Goal: Information Seeking & Learning: Compare options

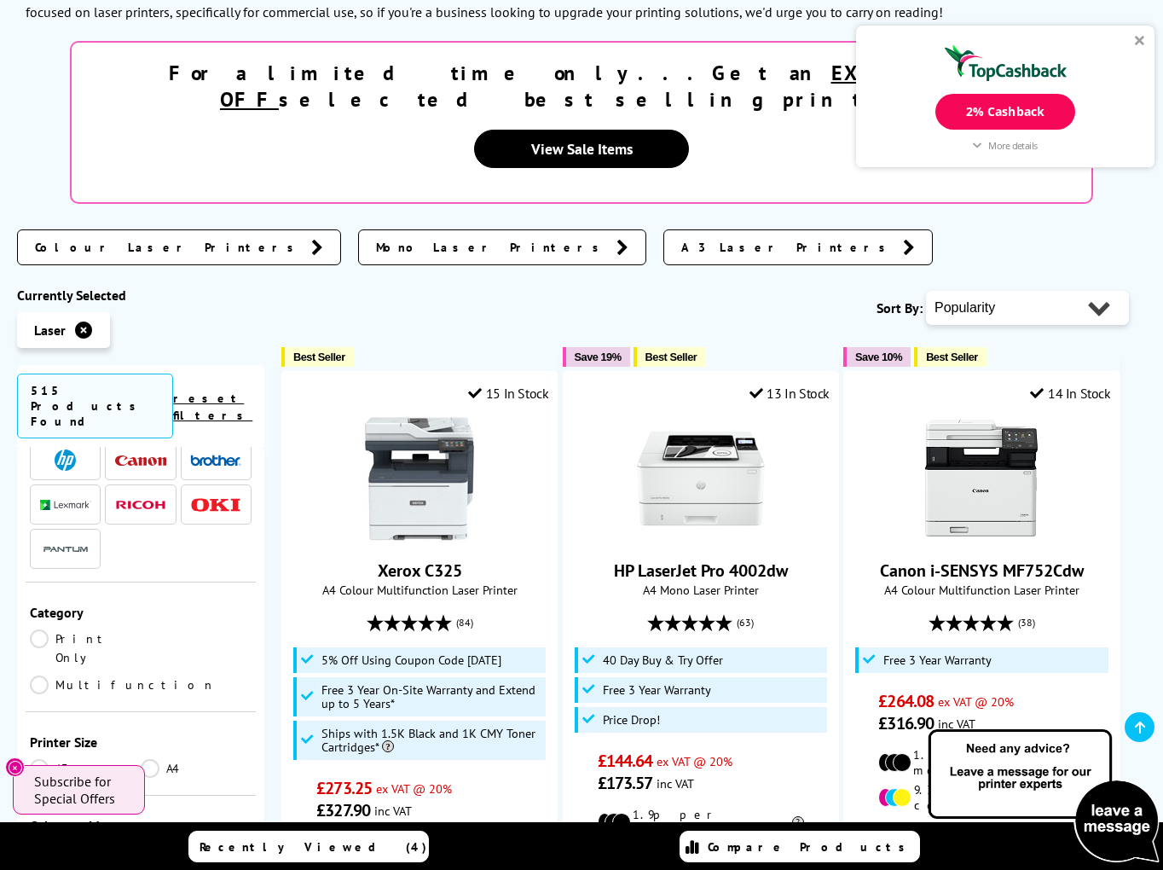
scroll to position [102, 0]
click at [38, 634] on link "Print Only" at bounding box center [85, 653] width 111 height 38
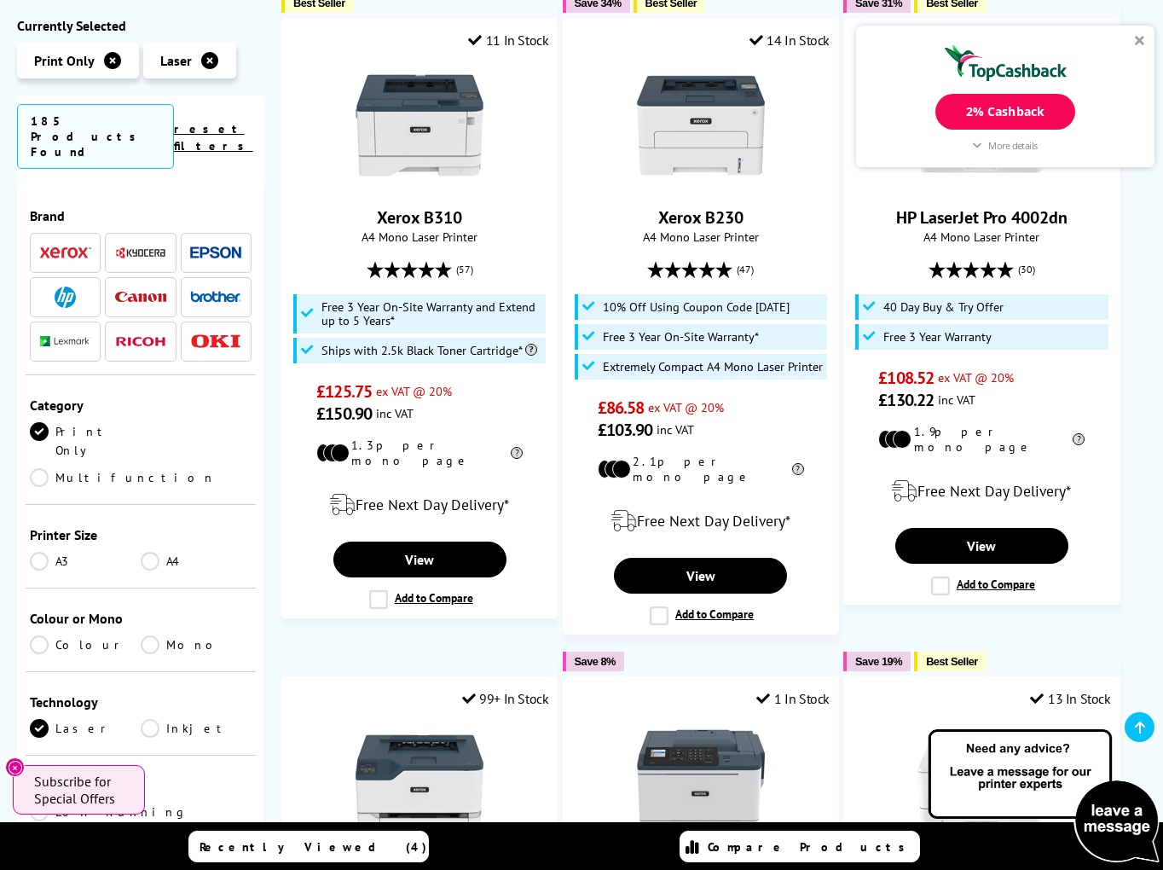
scroll to position [102, 0]
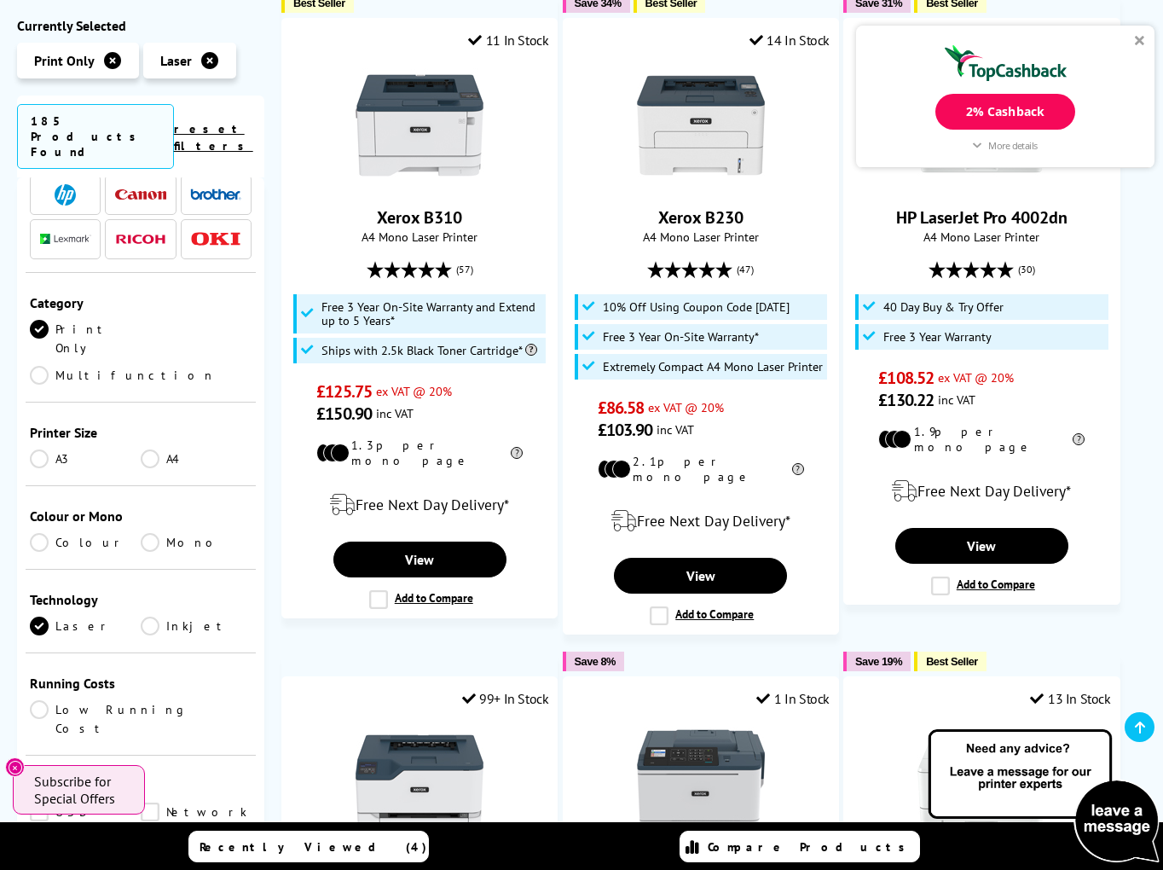
click at [151, 449] on link "A4" at bounding box center [196, 458] width 111 height 19
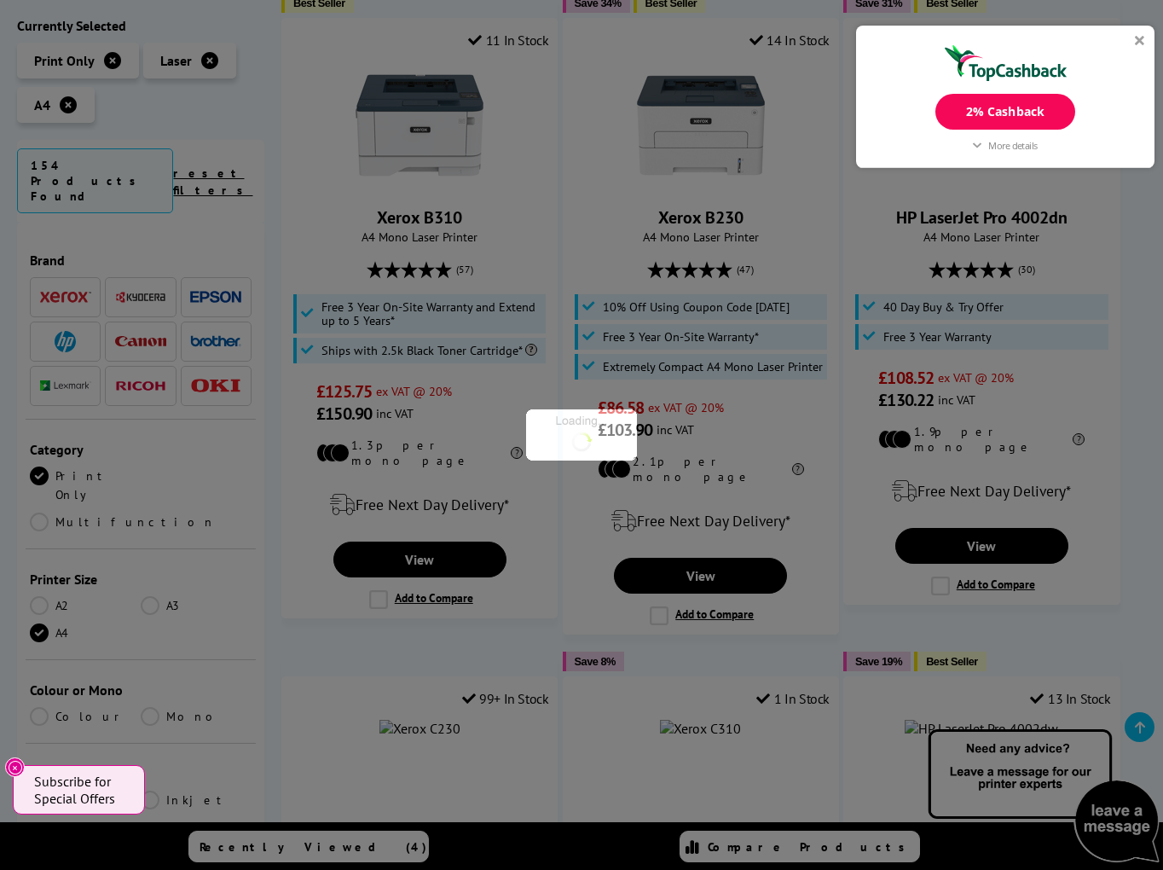
scroll to position [102, 0]
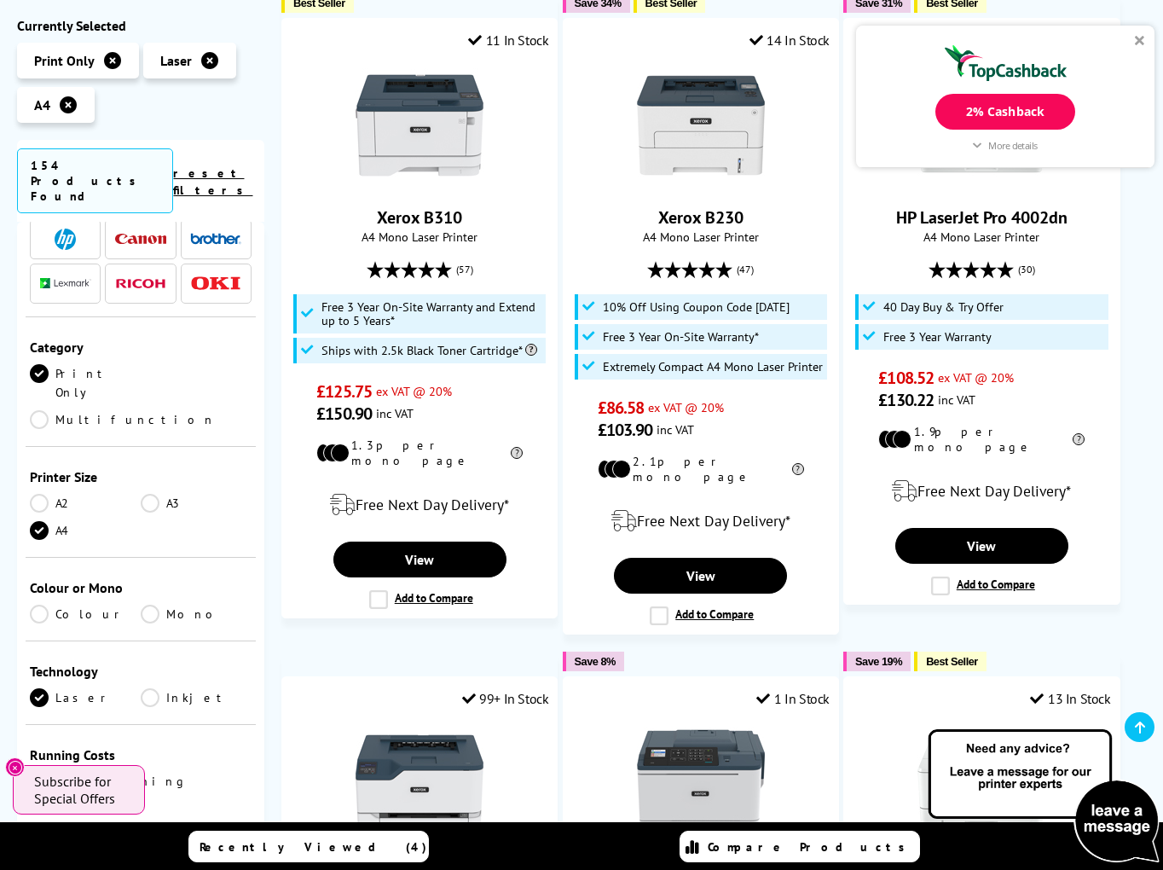
click at [36, 605] on link "Colour" at bounding box center [85, 614] width 111 height 19
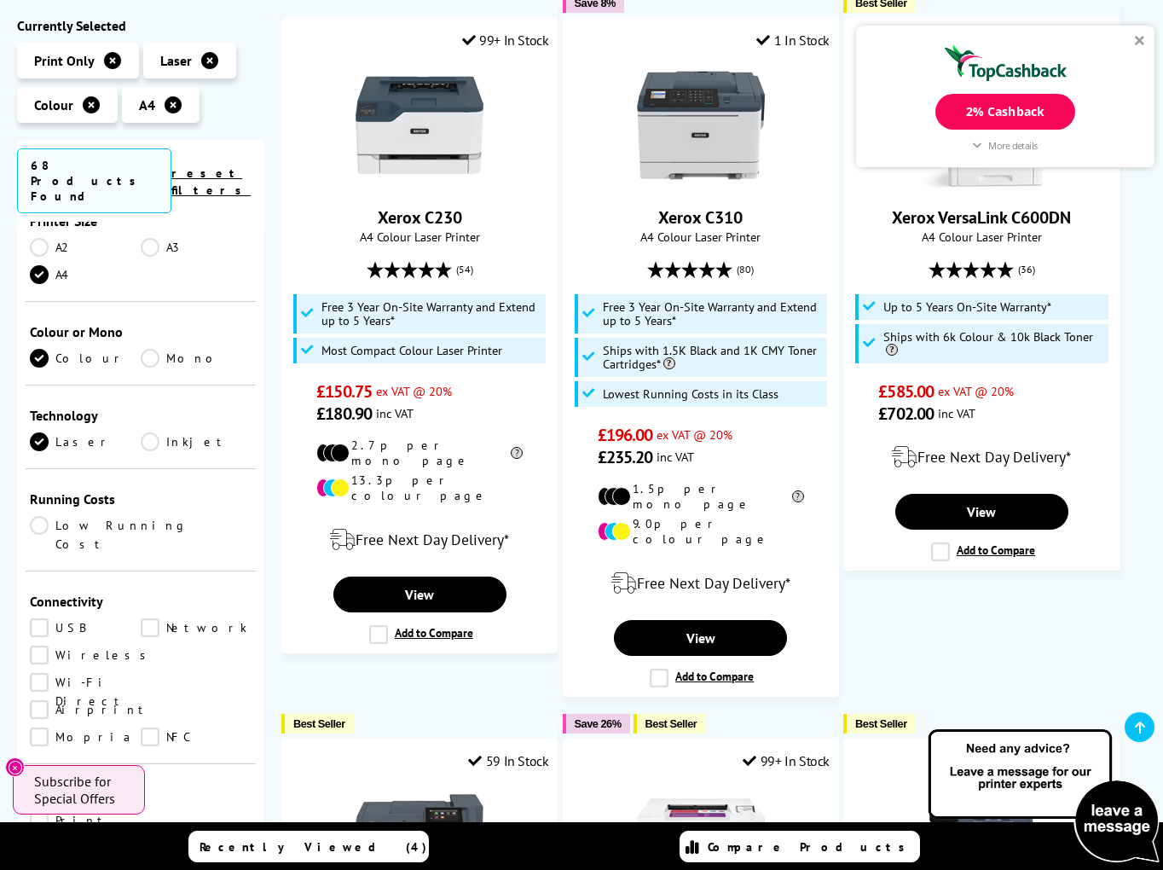
scroll to position [409, 0]
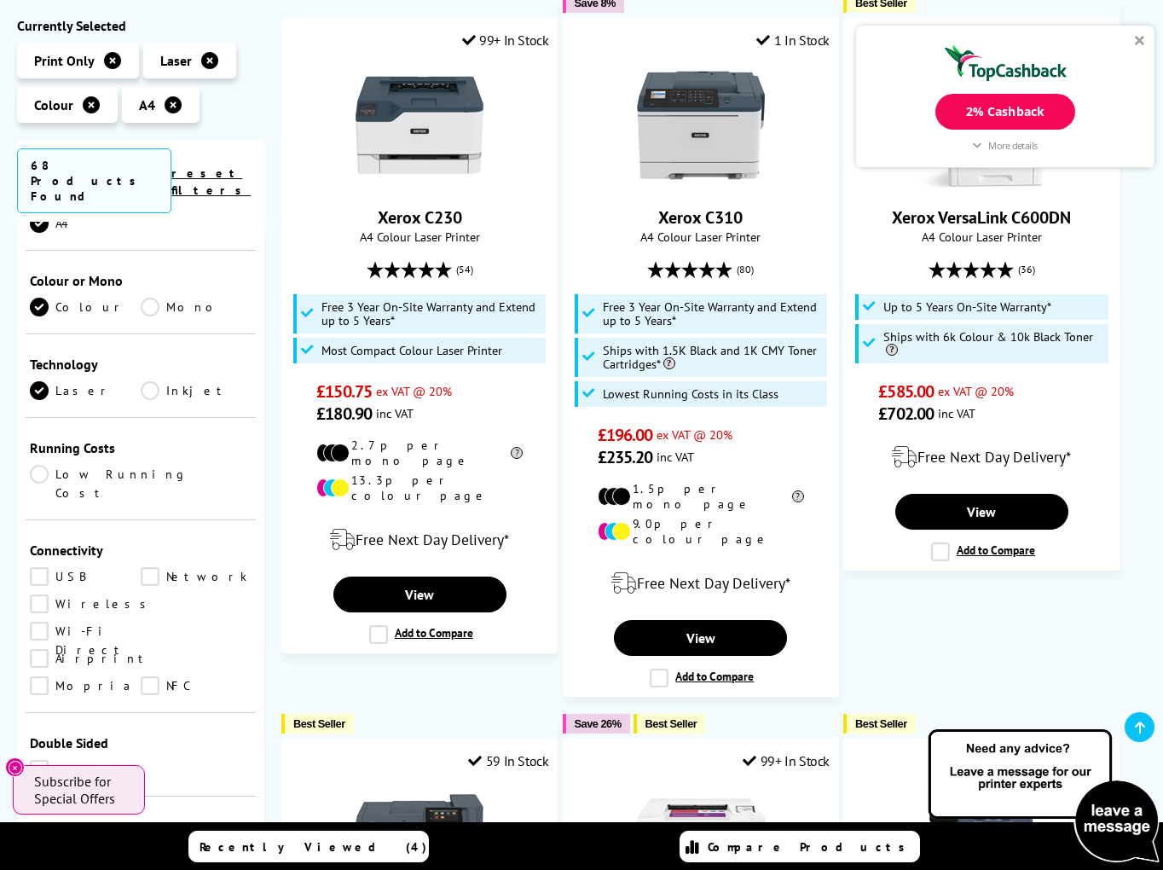
click at [38, 594] on link "Wireless" at bounding box center [92, 603] width 125 height 19
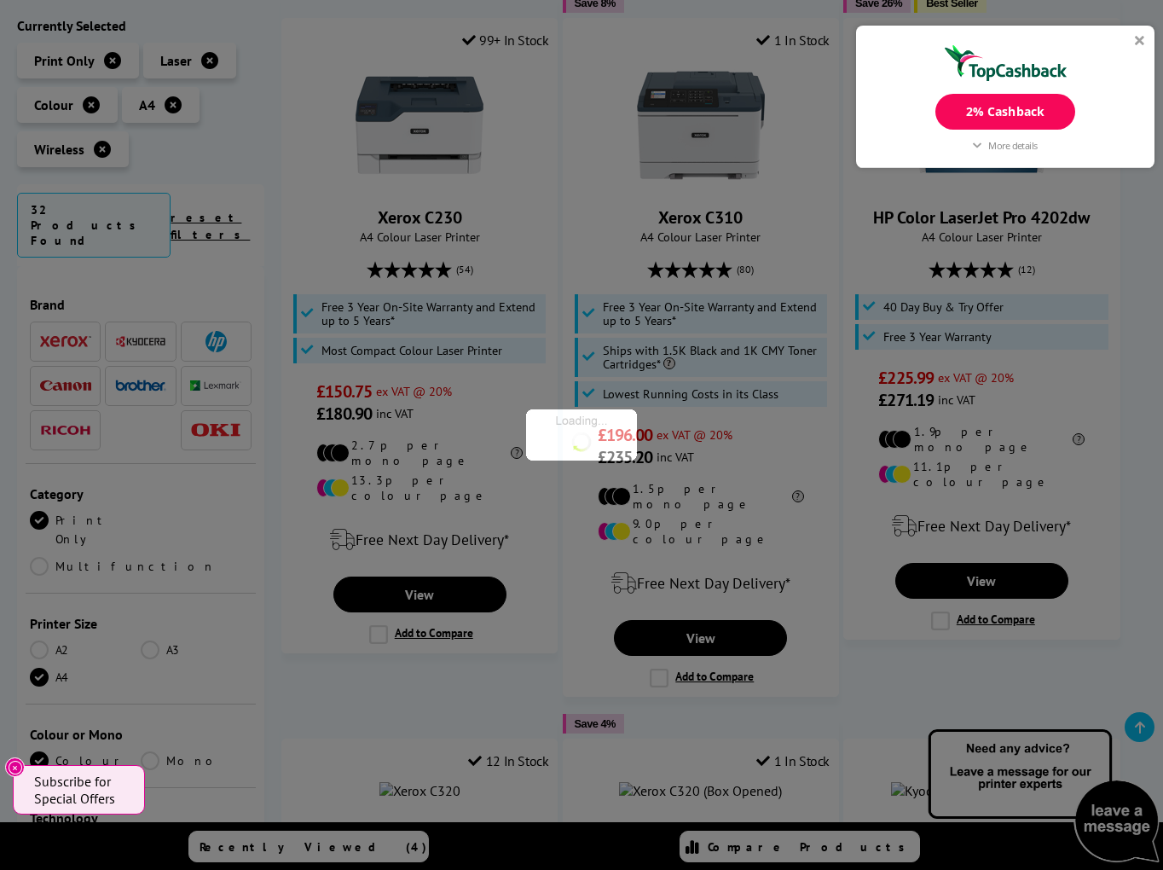
scroll to position [409, 0]
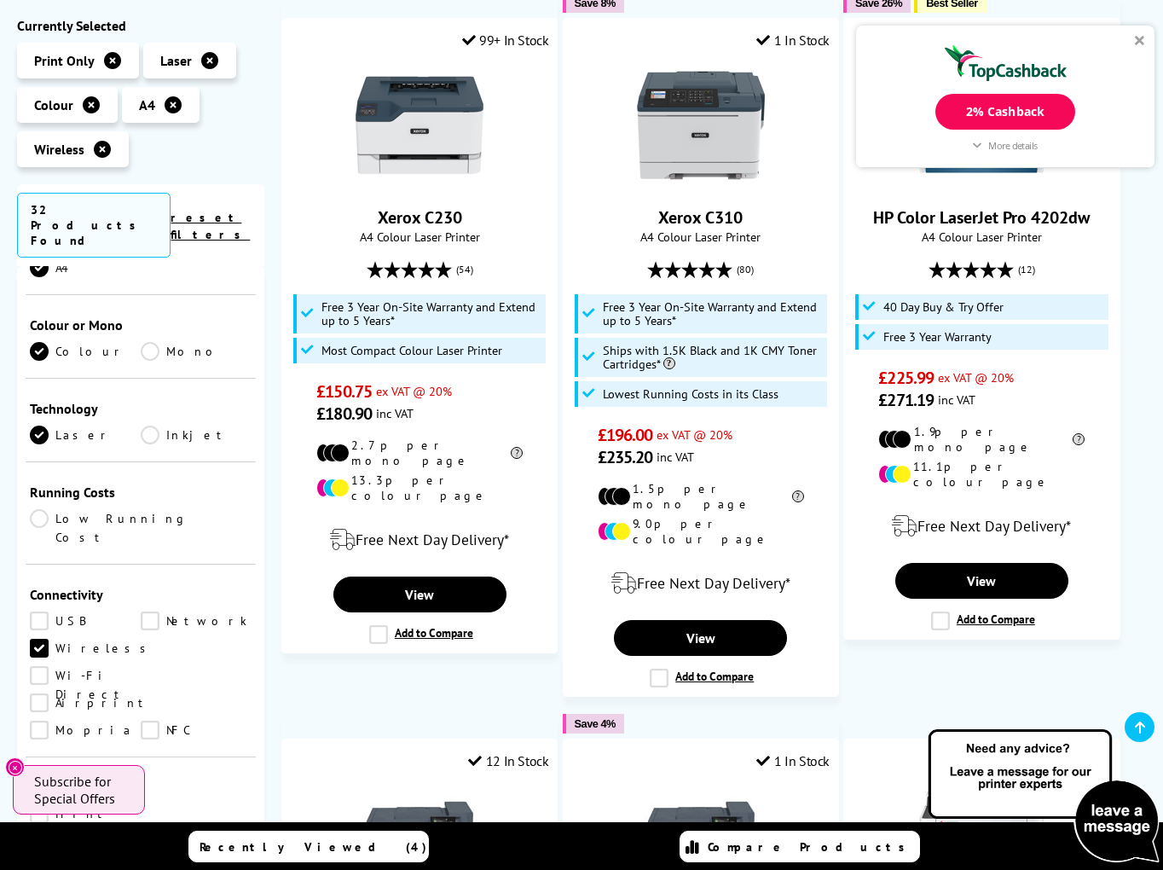
click at [36, 804] on link "Print" at bounding box center [85, 813] width 111 height 19
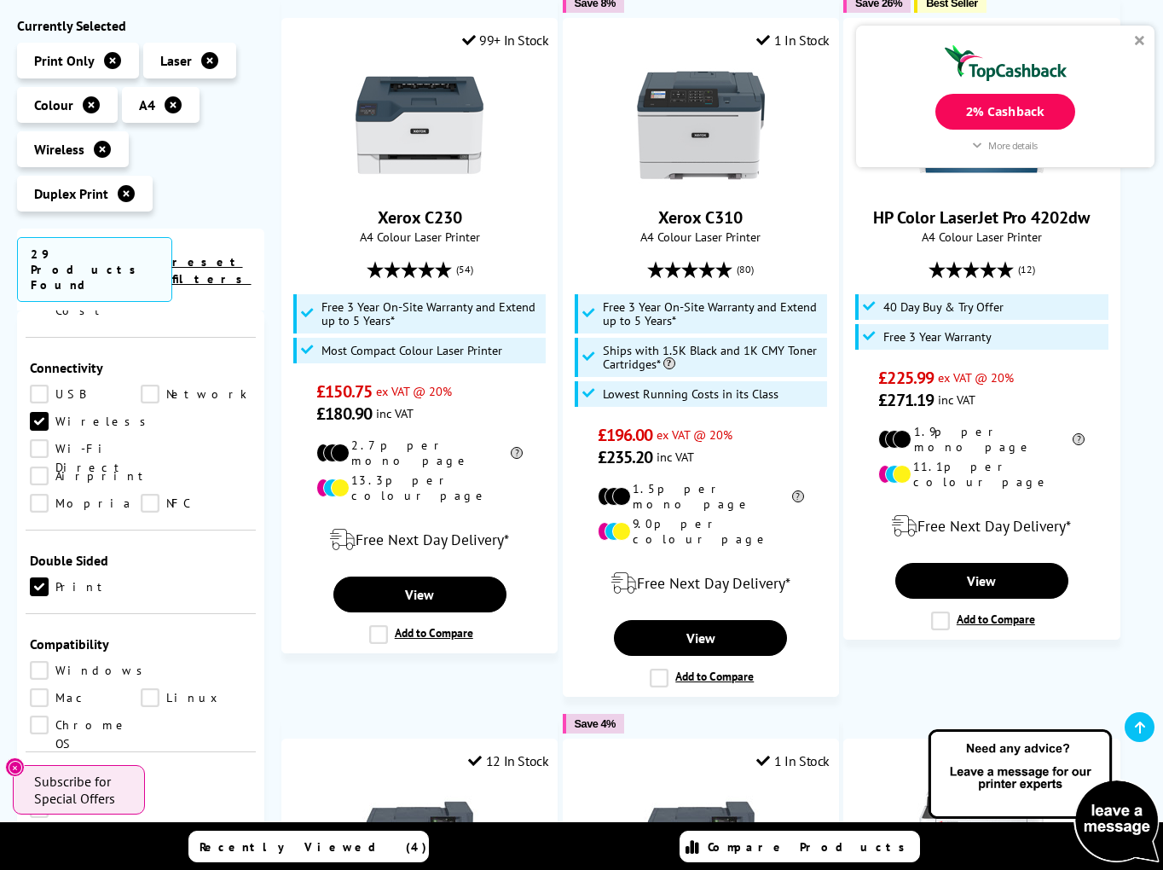
scroll to position [819, 0]
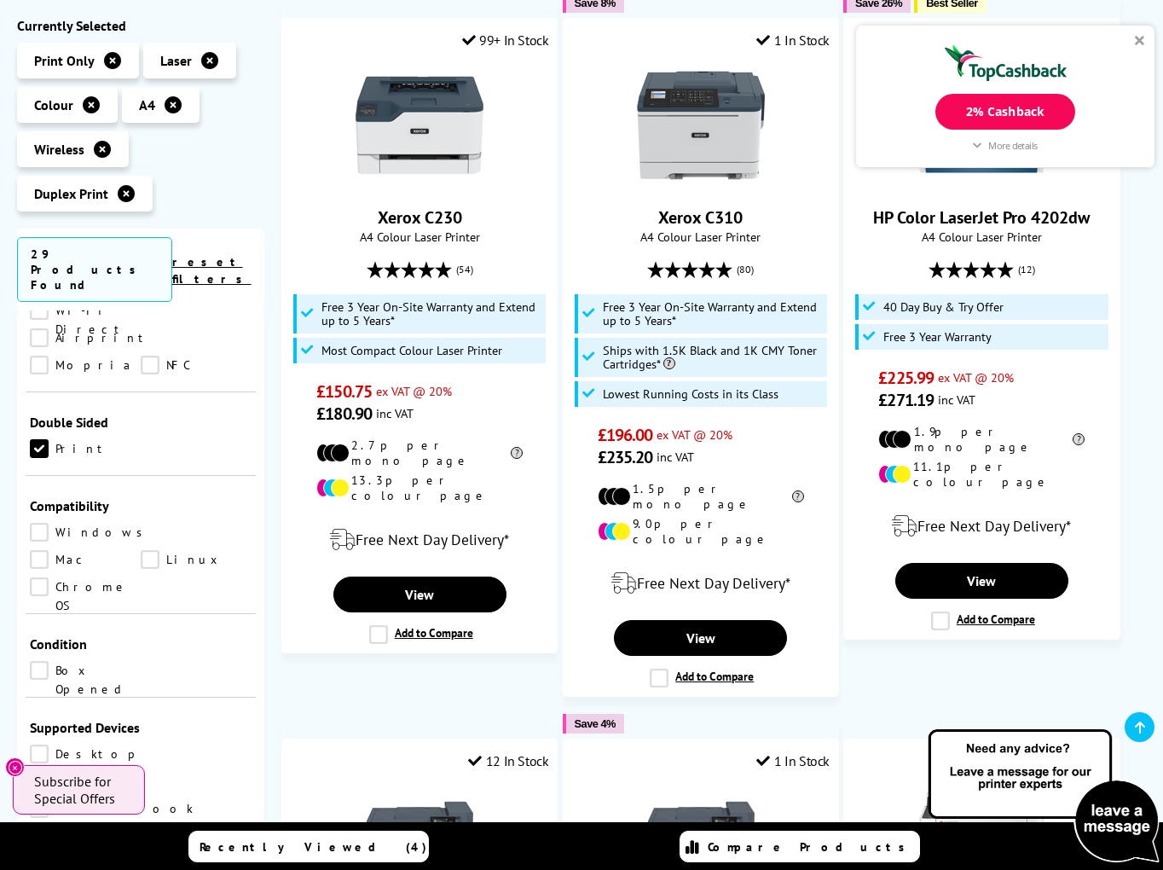
click at [38, 523] on link "Windows" at bounding box center [91, 532] width 122 height 19
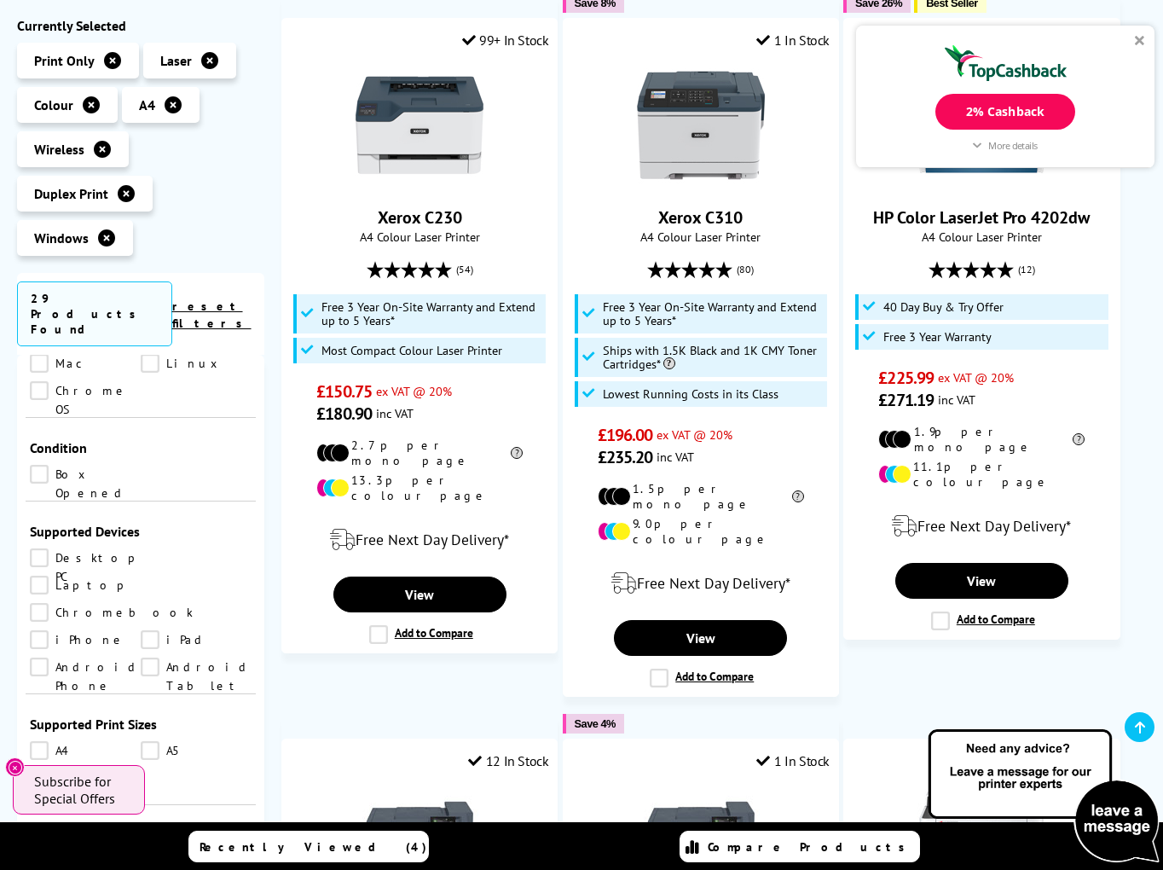
scroll to position [1126, 0]
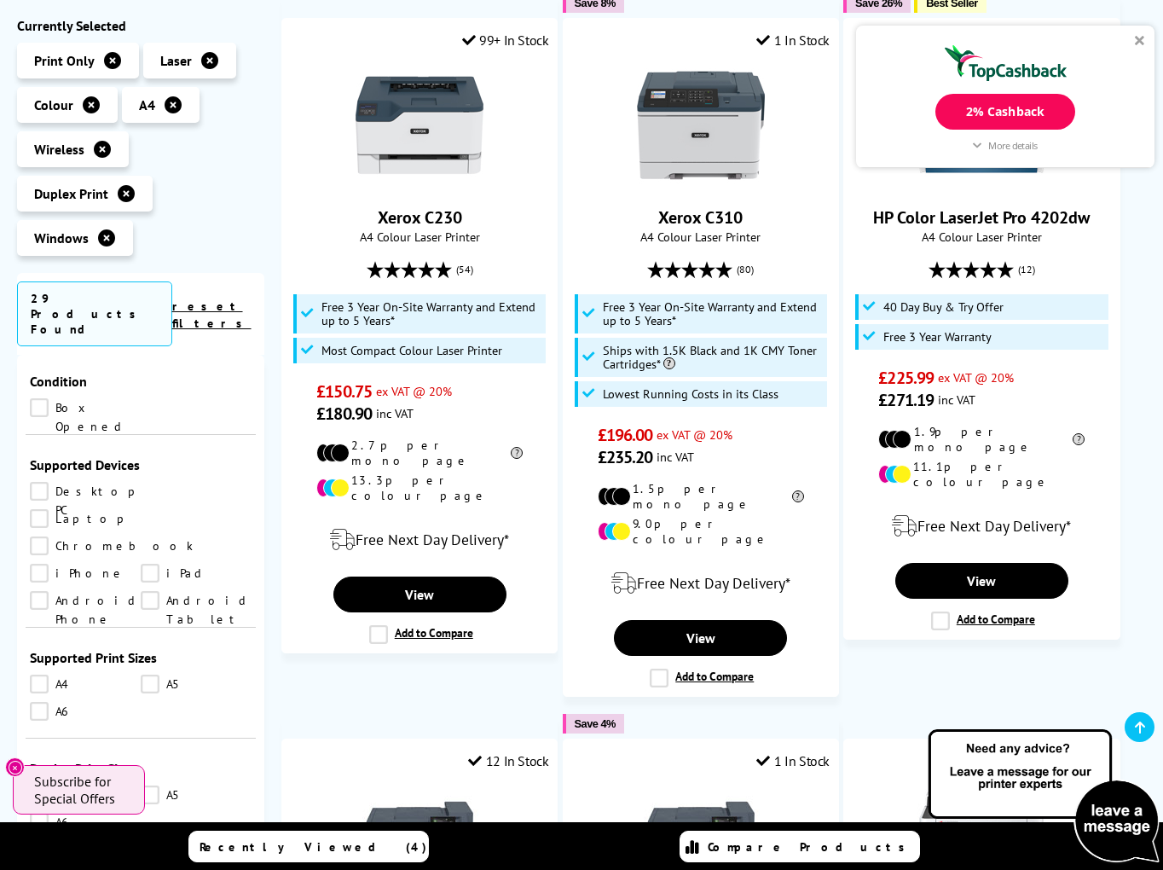
click at [39, 675] on link "A4" at bounding box center [85, 684] width 111 height 19
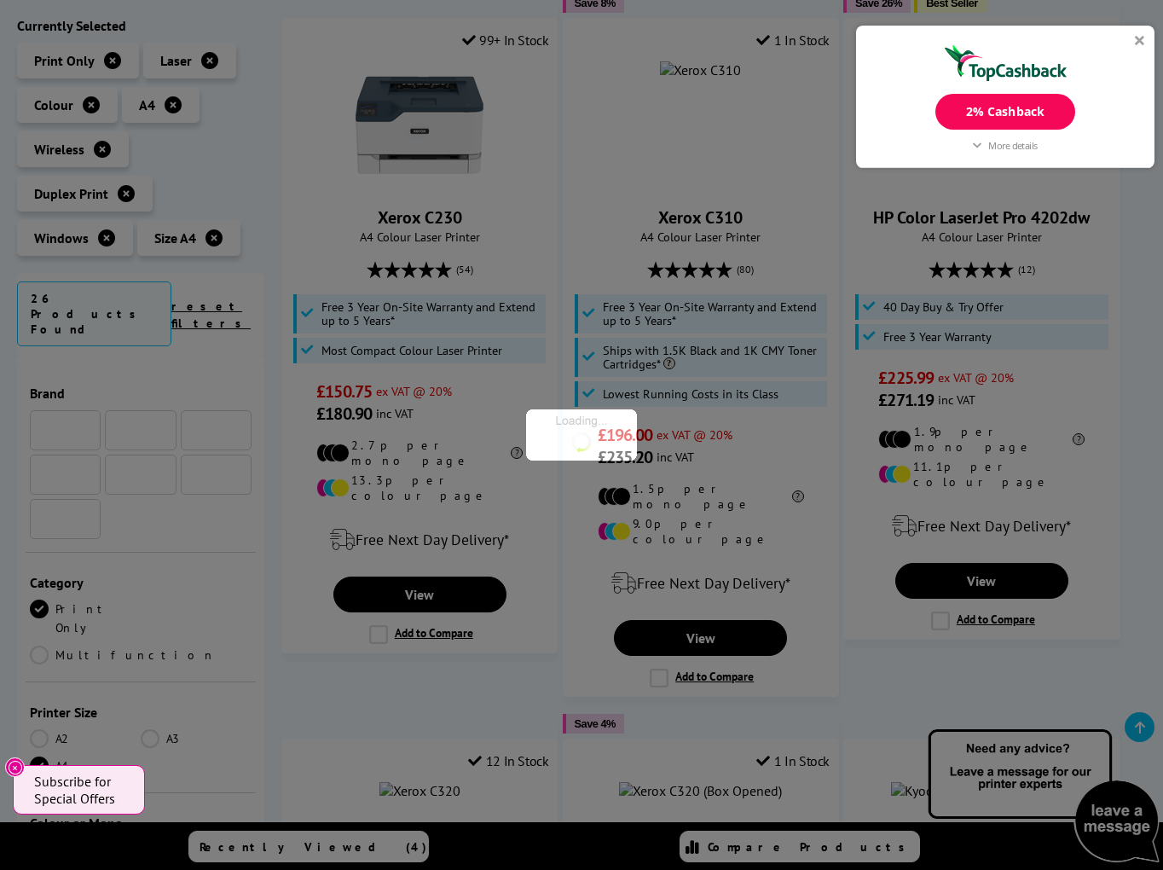
scroll to position [1126, 0]
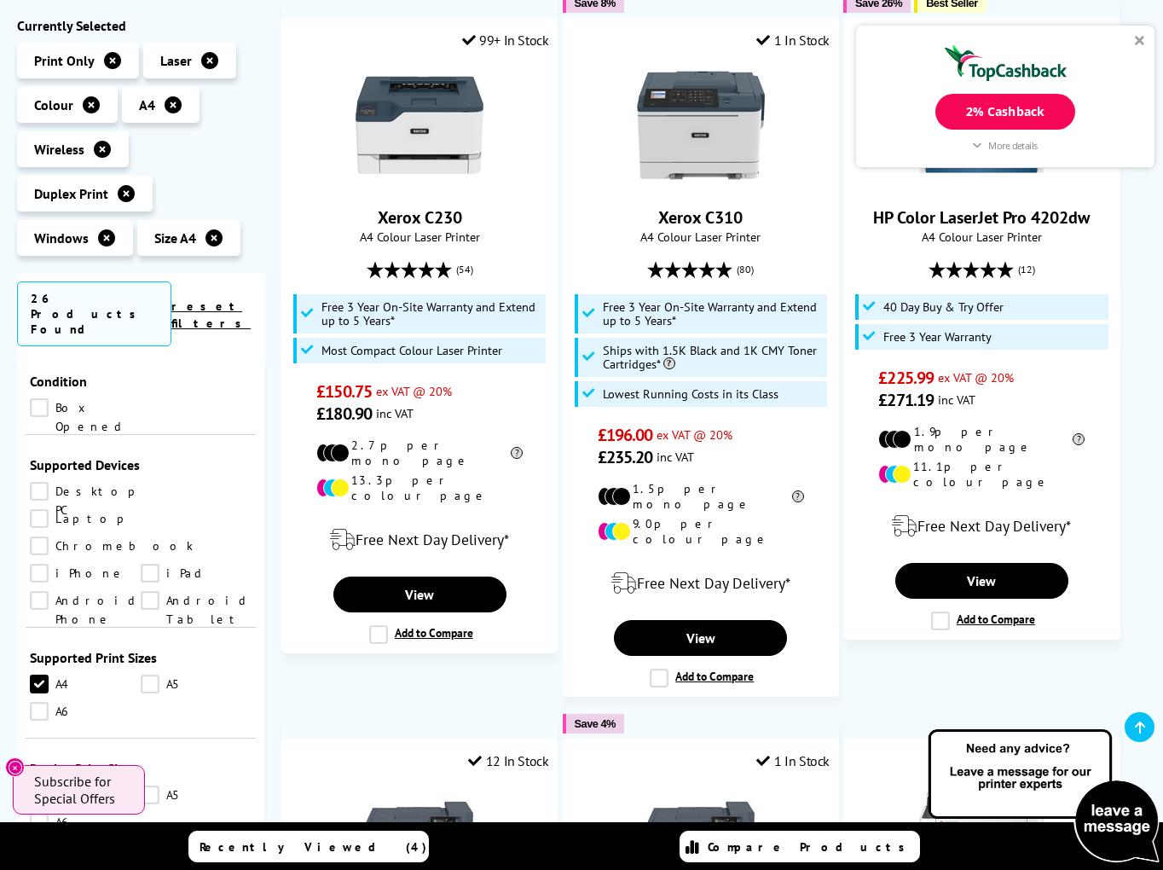
click at [38, 785] on link "A4" at bounding box center [85, 794] width 111 height 19
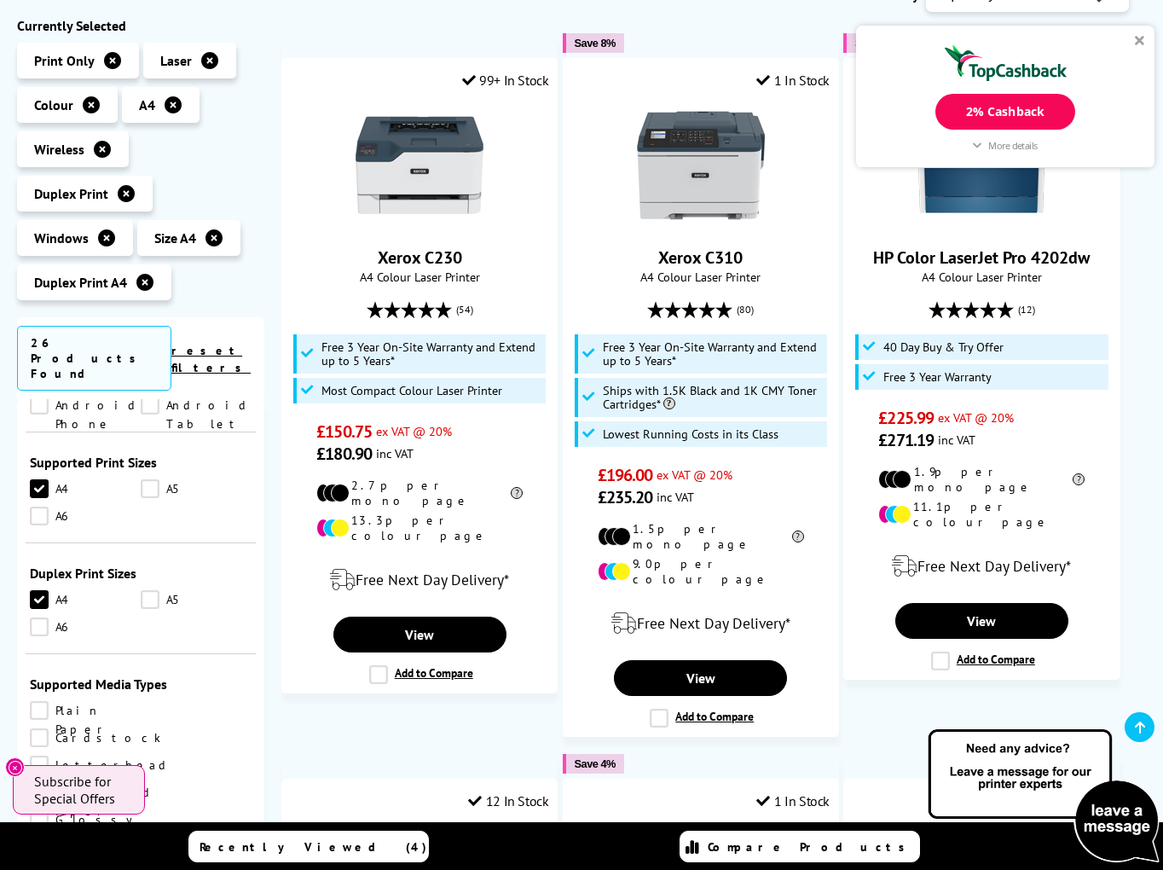
scroll to position [1433, 0]
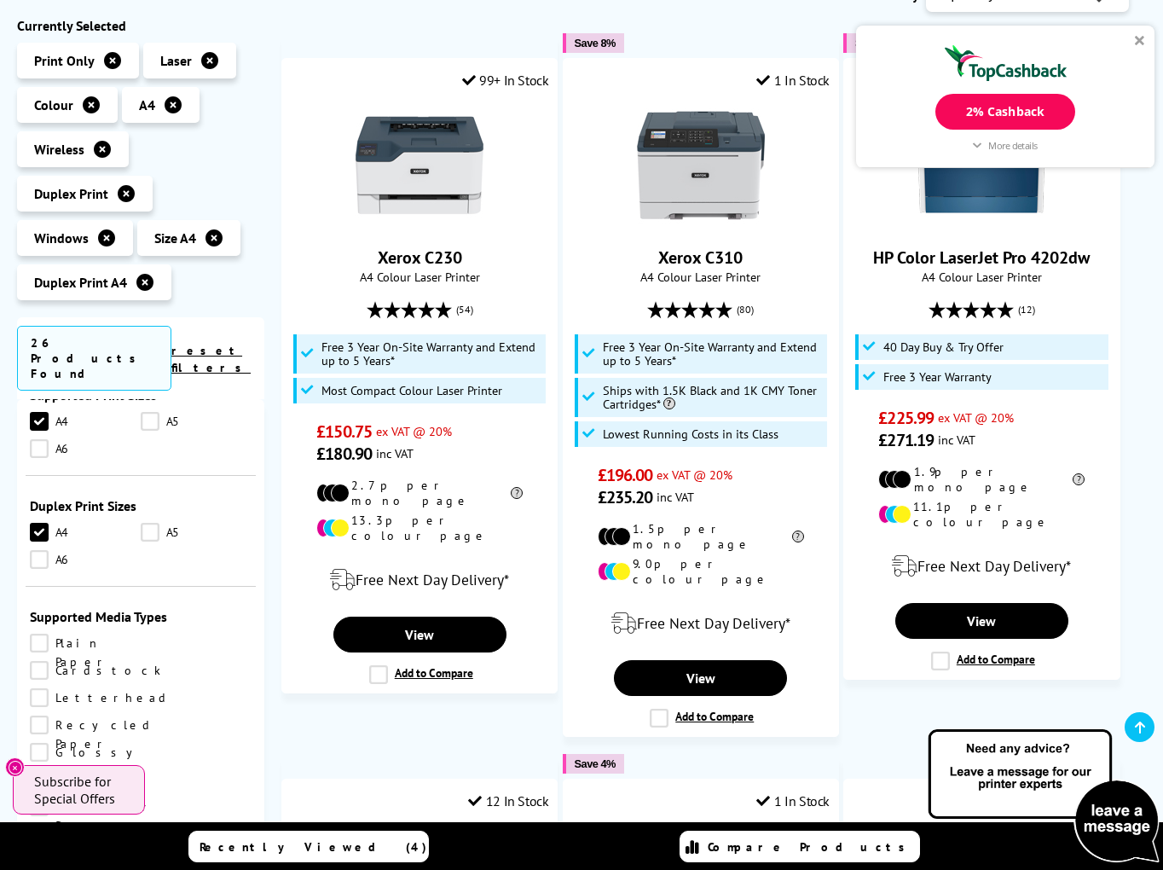
click at [36, 634] on link "Plain Paper" at bounding box center [85, 643] width 111 height 19
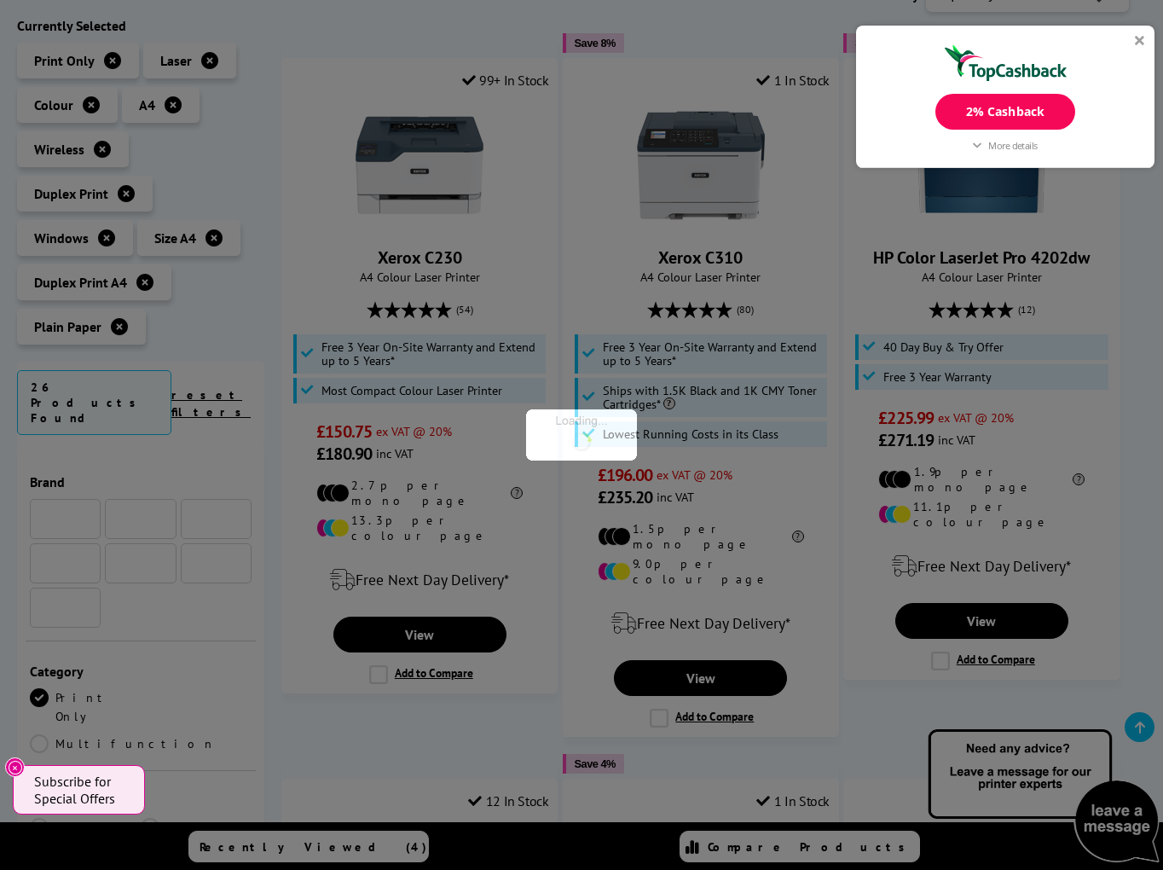
scroll to position [1433, 0]
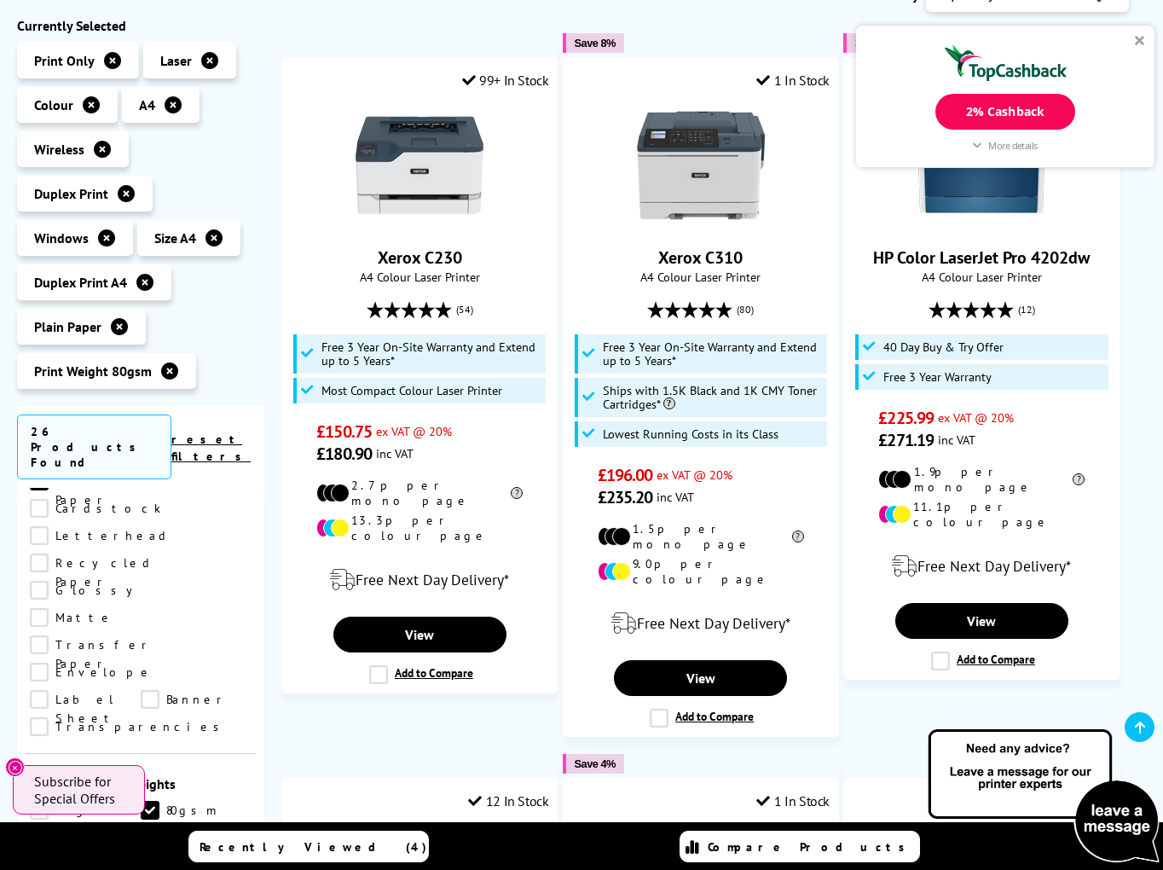
scroll to position [1786, 0]
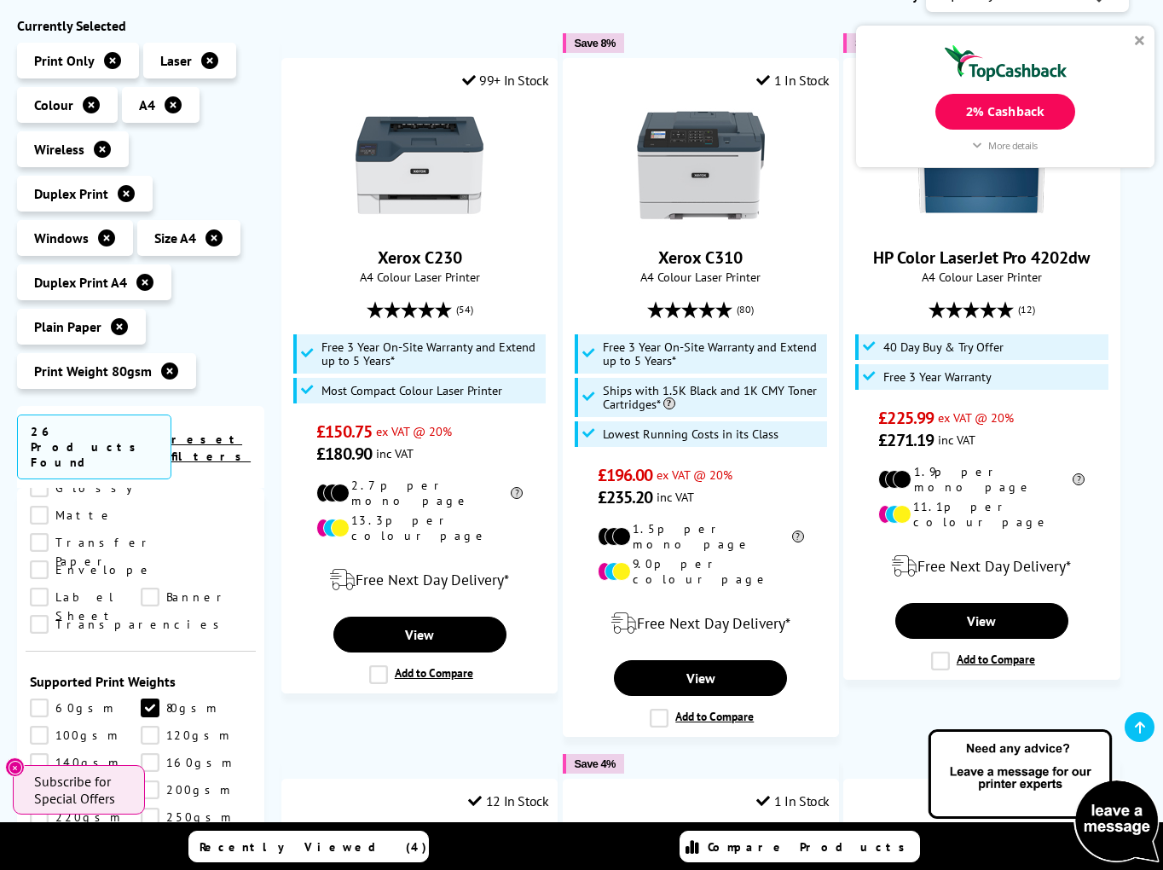
click at [16, 766] on icon "Close" at bounding box center [16, 768] width 14 height 14
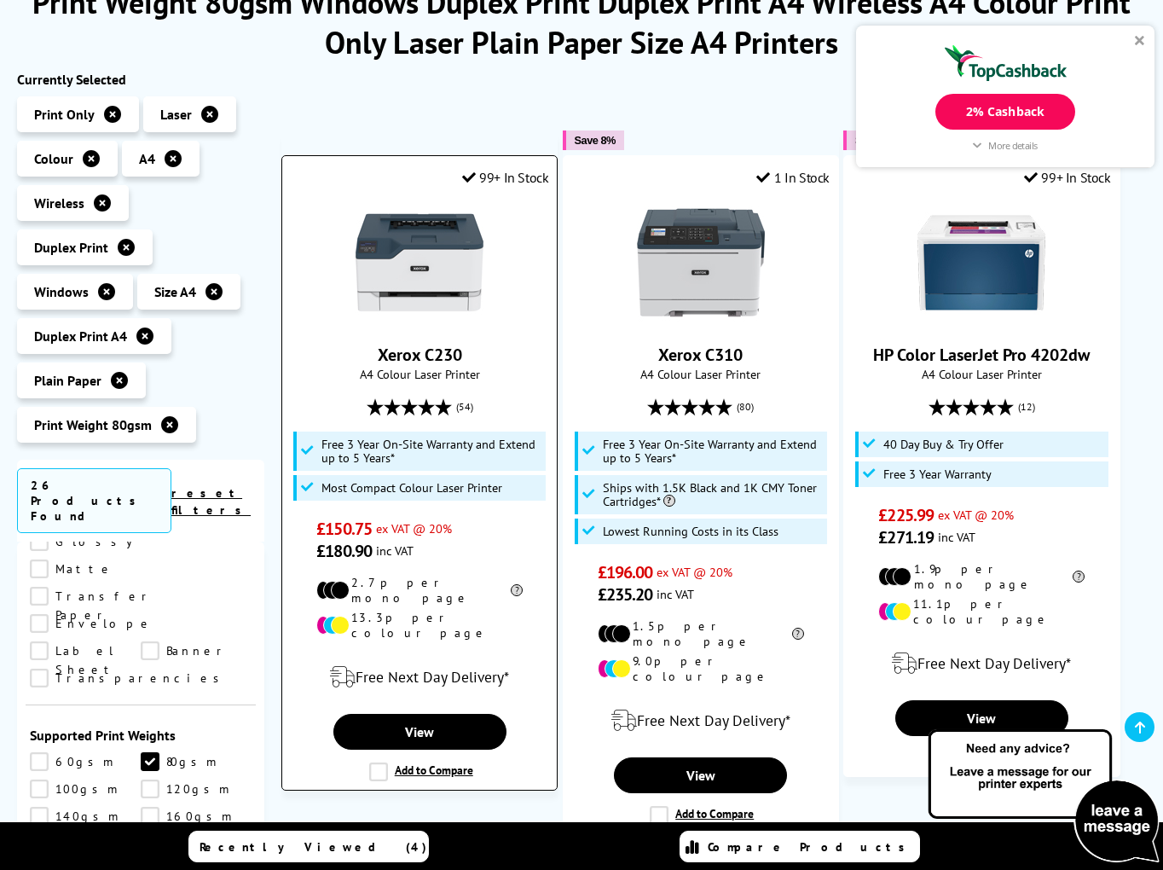
scroll to position [261, 0]
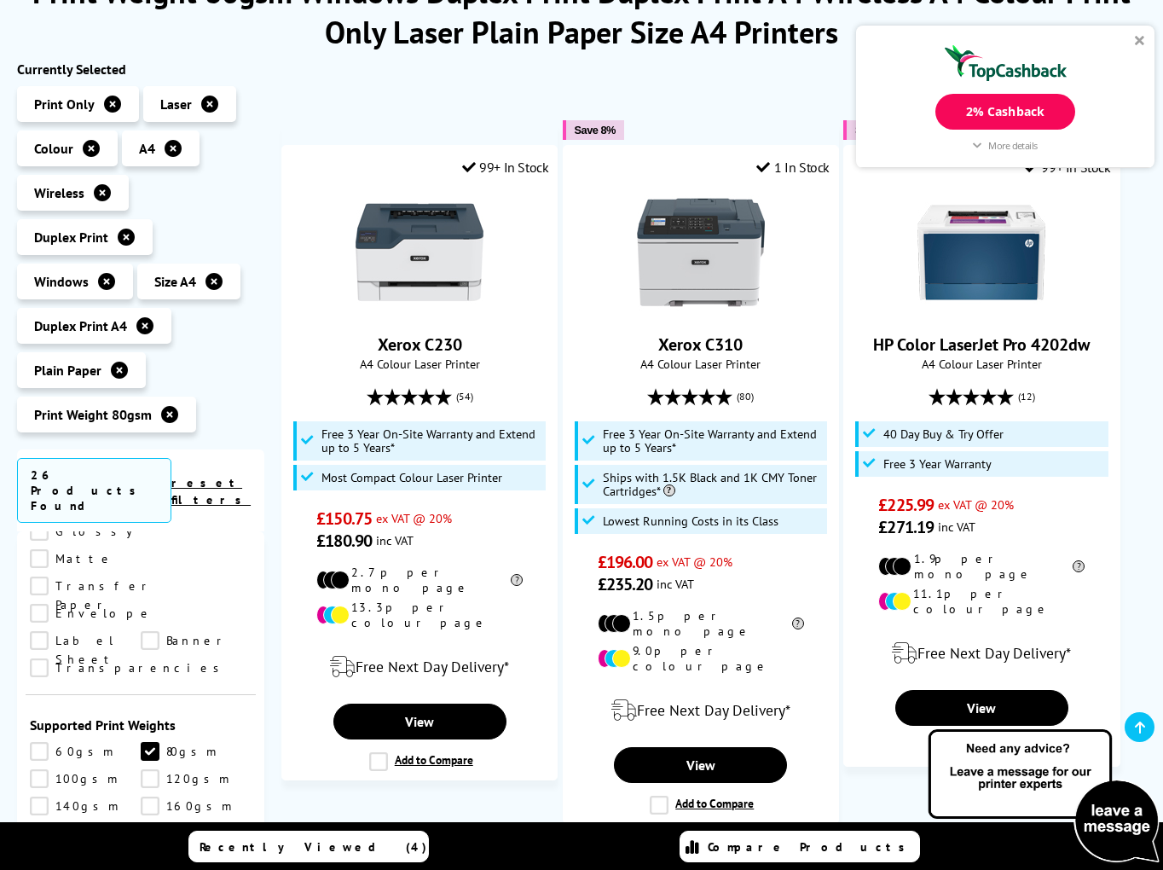
scroll to position [348, 0]
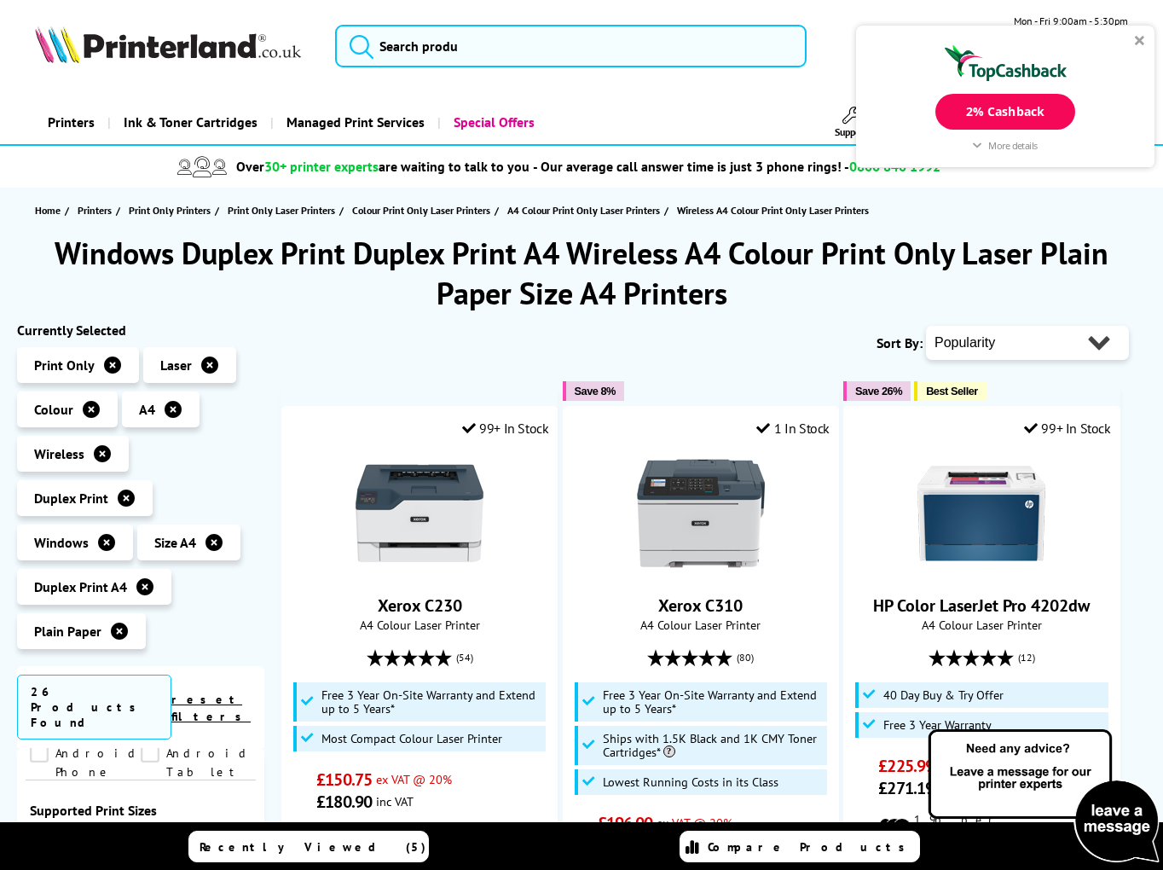
click at [926, 326] on select "Popularity Rating Price - Low to High Price - High to Low Running Costs - Low t…" at bounding box center [1027, 343] width 203 height 34
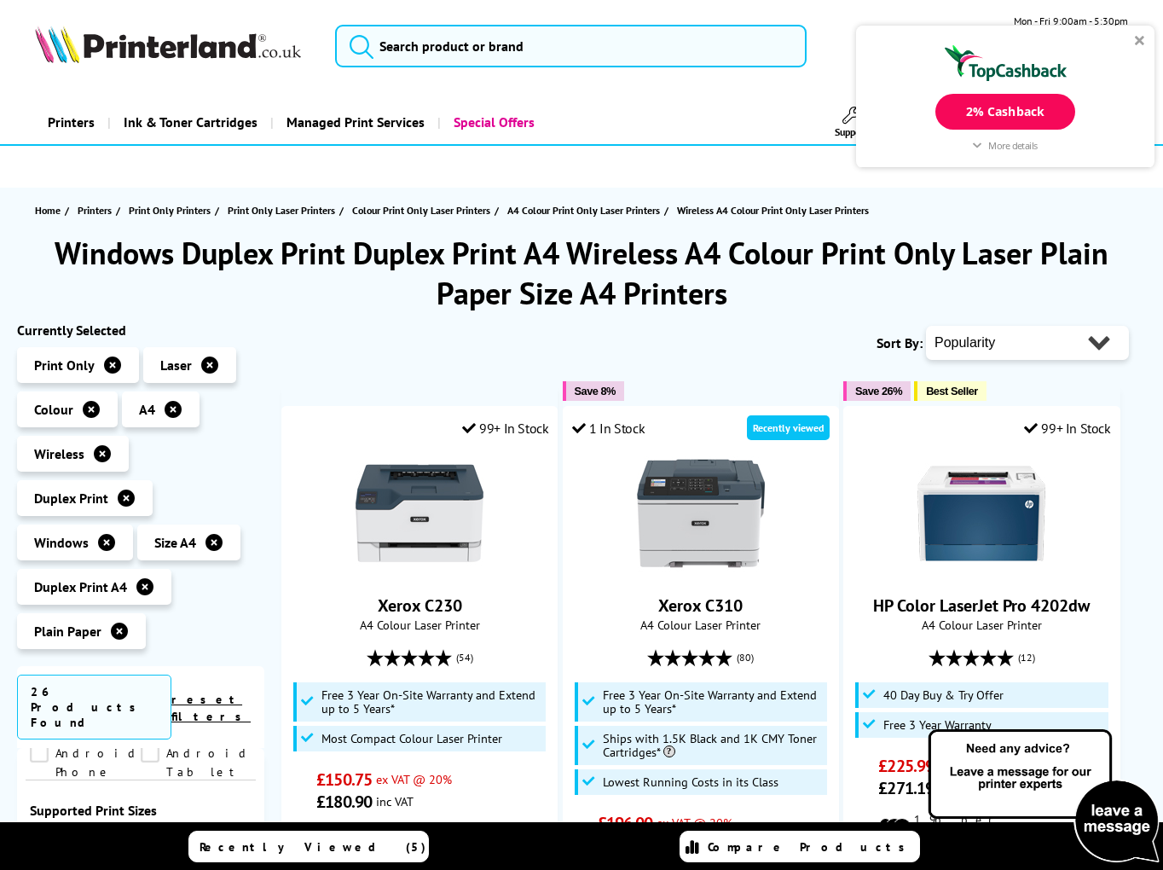
select select "Price Ascending"
click option "Price - Low to High" at bounding box center [0, 0] width 0 height 0
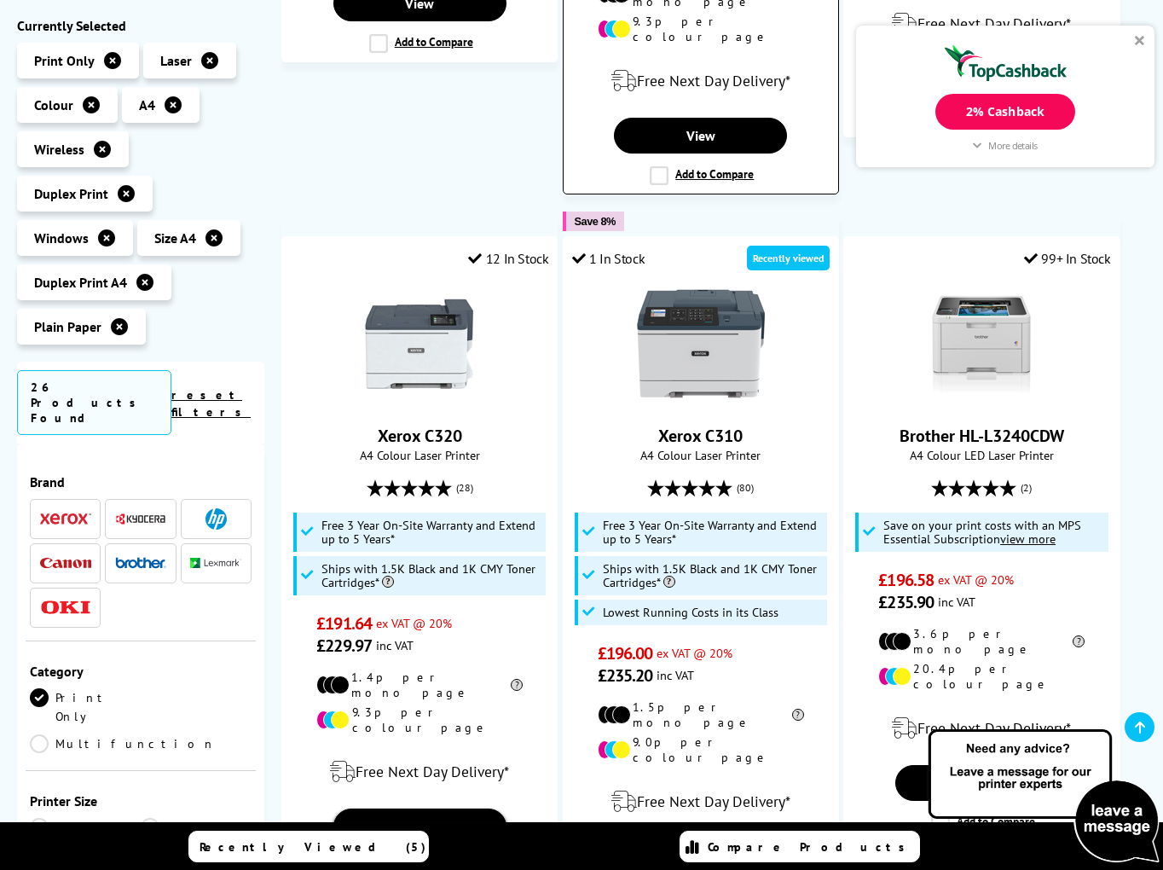
scroll to position [1566, 0]
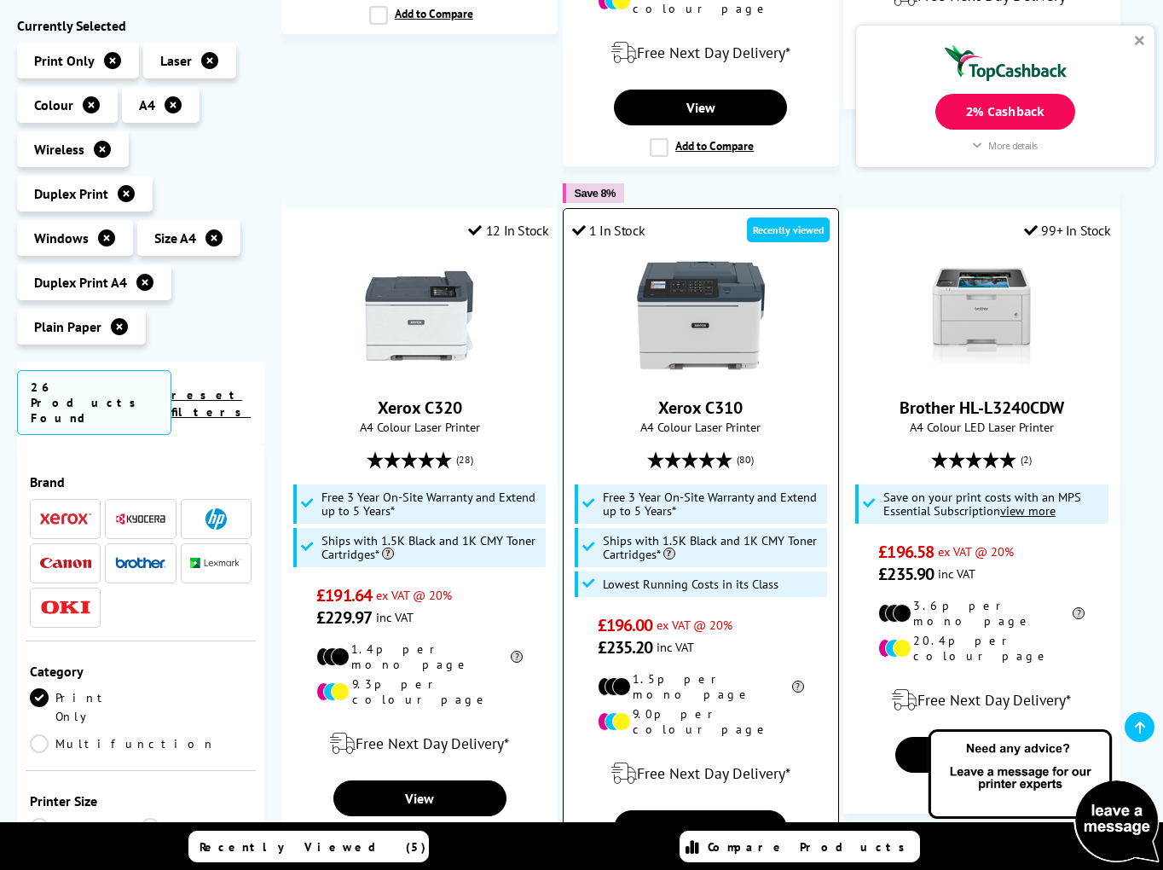
click at [662, 859] on label "Add to Compare" at bounding box center [702, 868] width 104 height 19
click at [0, 0] on input "Add to Compare" at bounding box center [0, 0] width 0 height 0
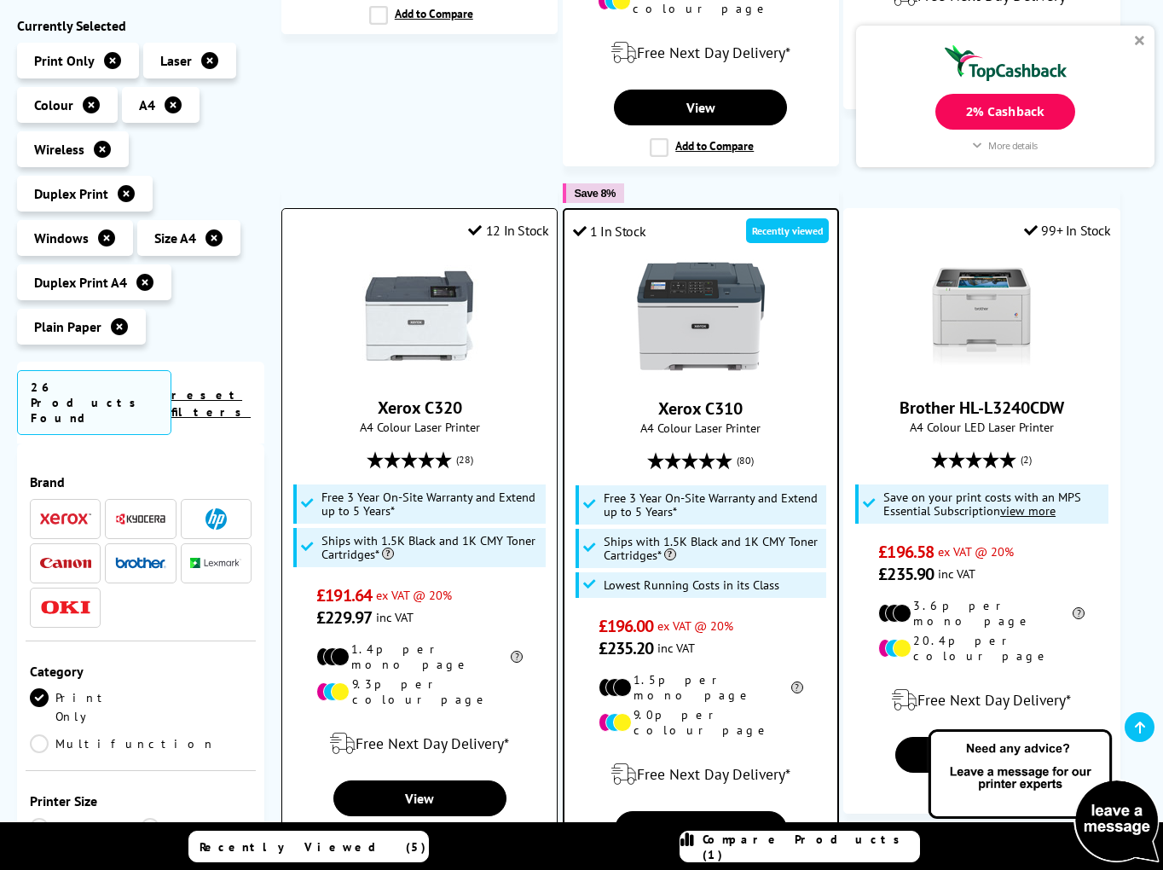
click at [375, 829] on label "Add to Compare" at bounding box center [421, 838] width 104 height 19
click at [0, 0] on input "Add to Compare" at bounding box center [0, 0] width 0 height 0
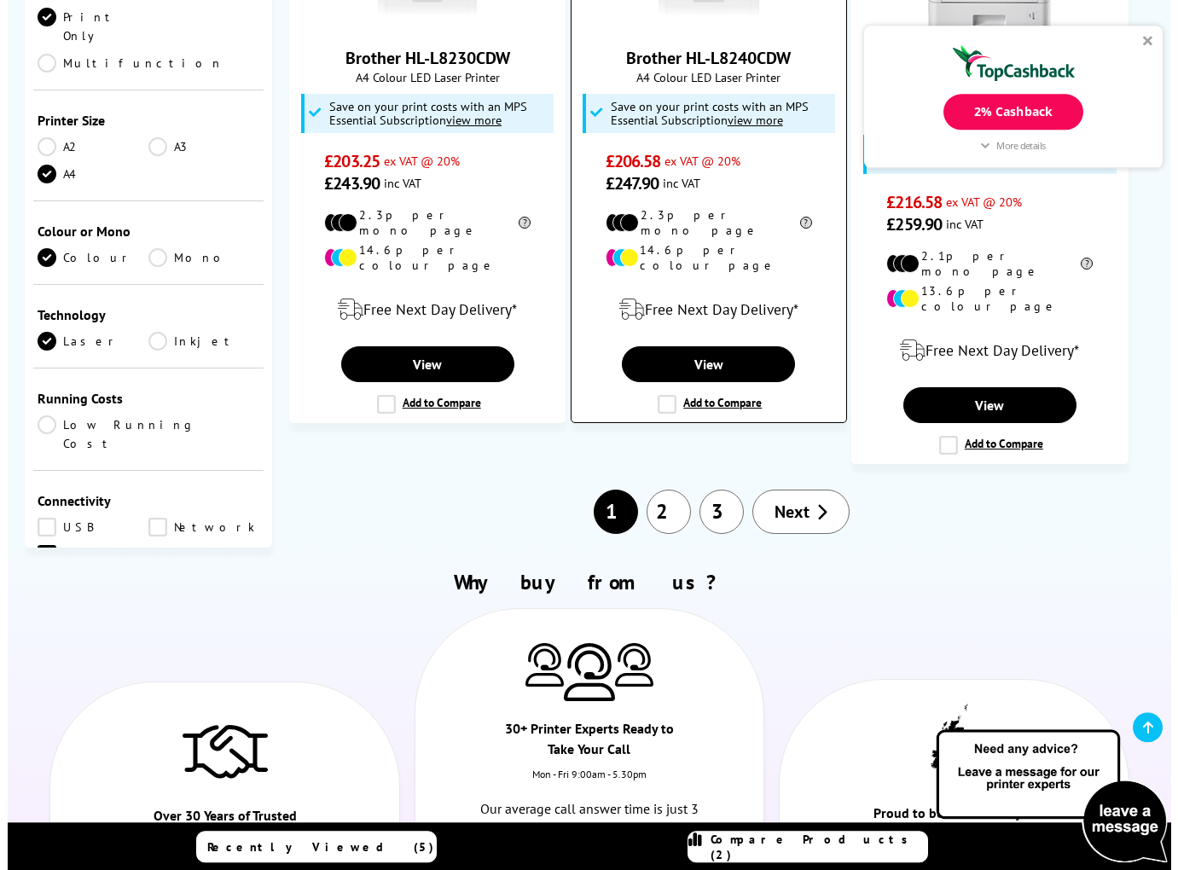
scroll to position [2523, 0]
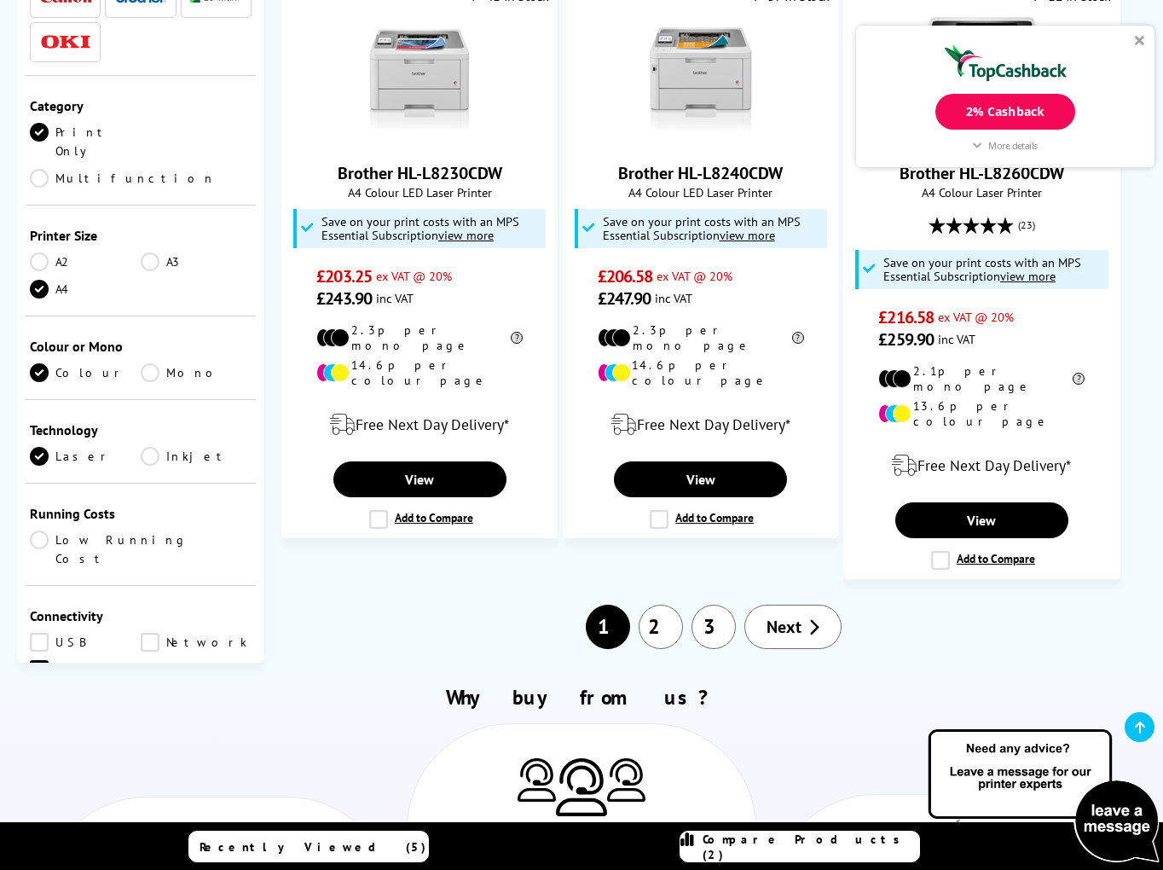
click at [808, 846] on span "Compare Products (2)" at bounding box center [811, 846] width 217 height 31
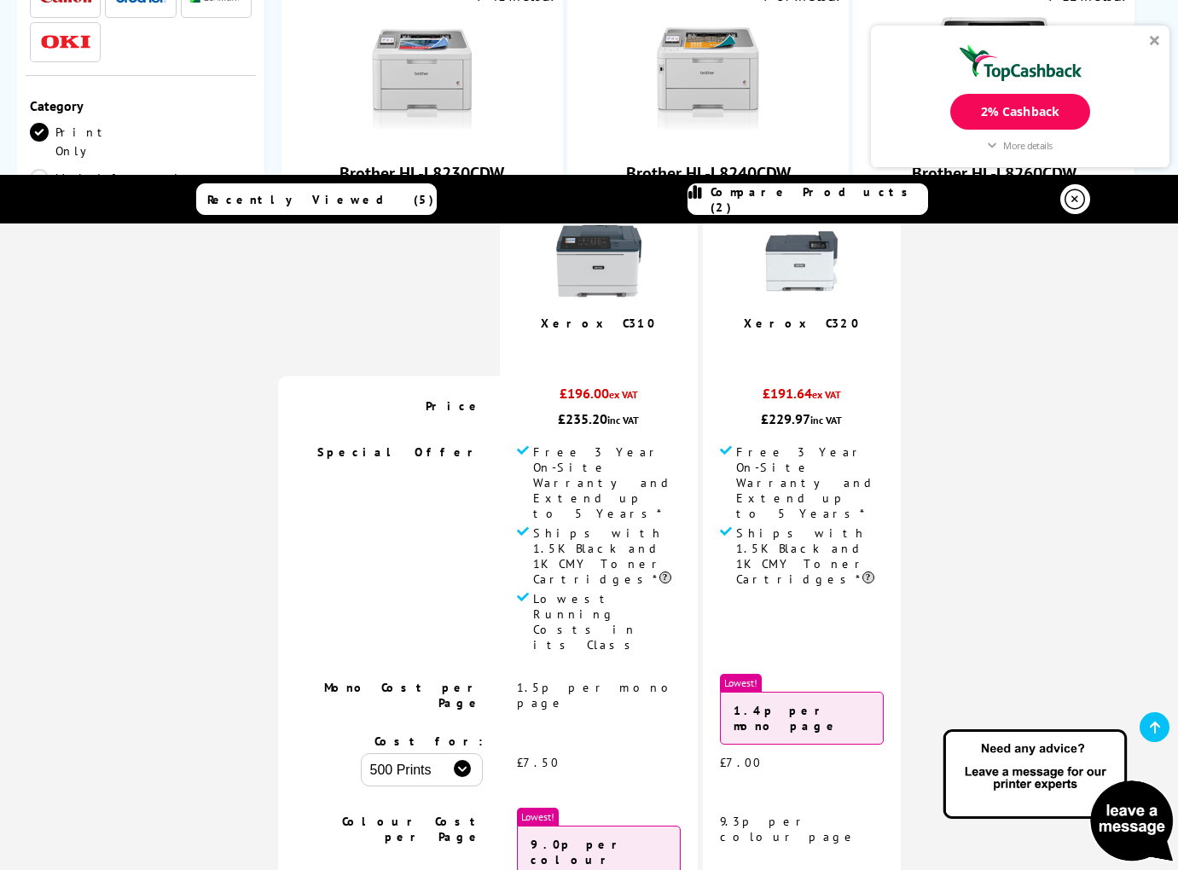
scroll to position [0, 0]
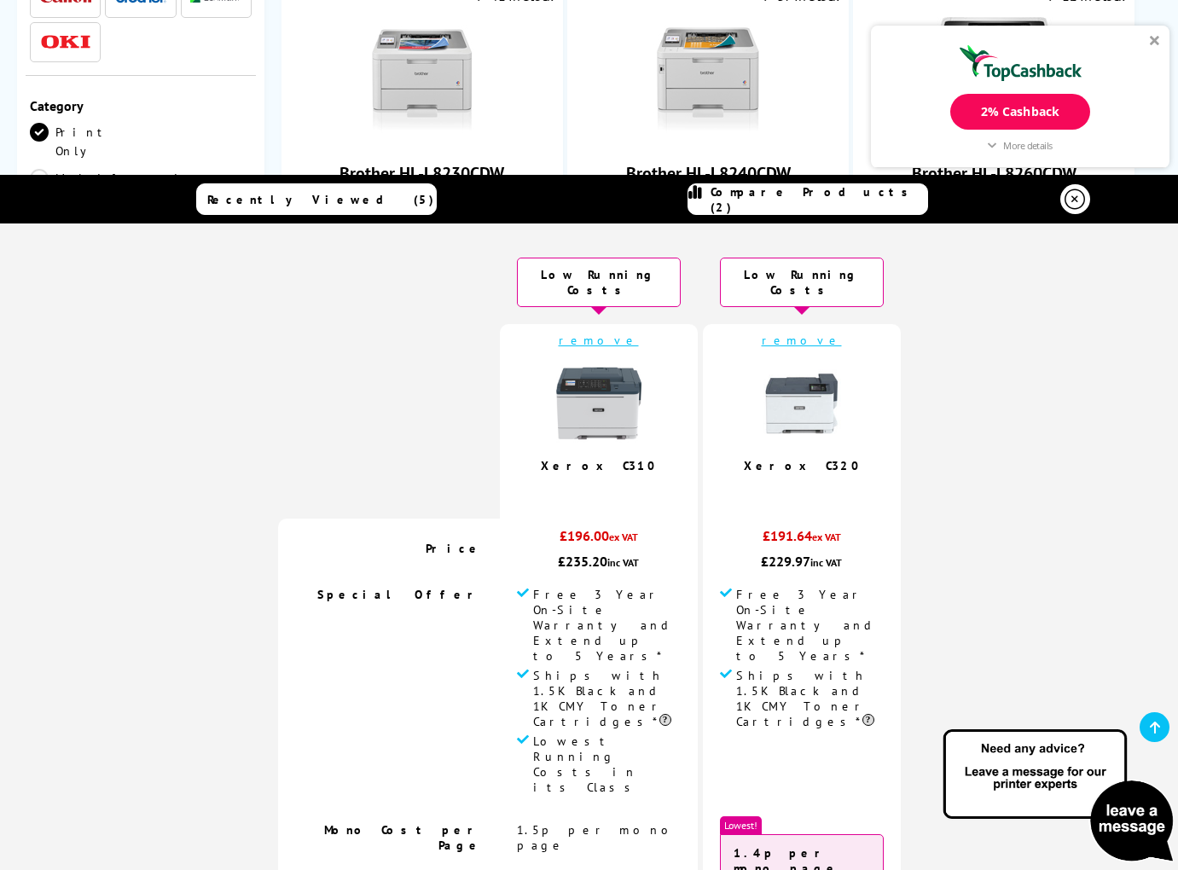
click at [1067, 193] on icon at bounding box center [1074, 199] width 20 height 20
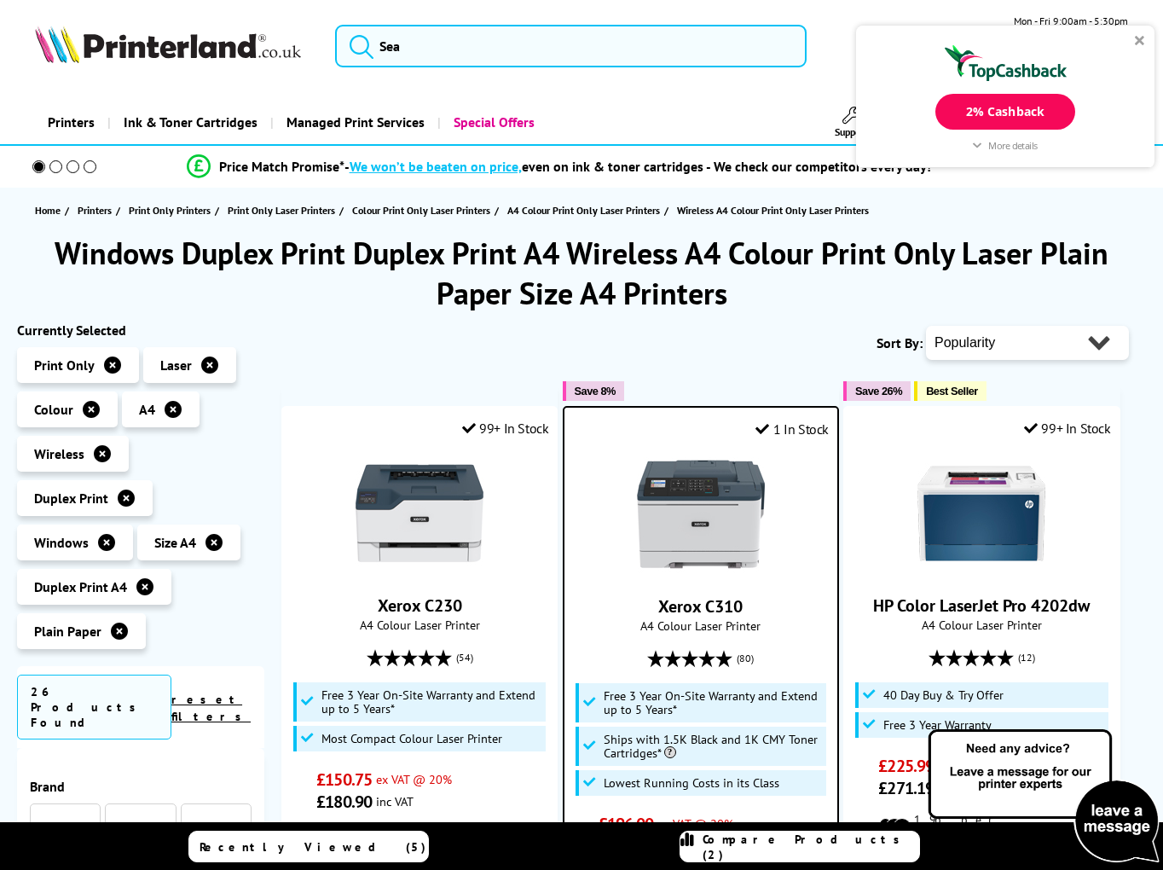
scroll to position [1366, 0]
